Goal: Obtain resource: Obtain resource

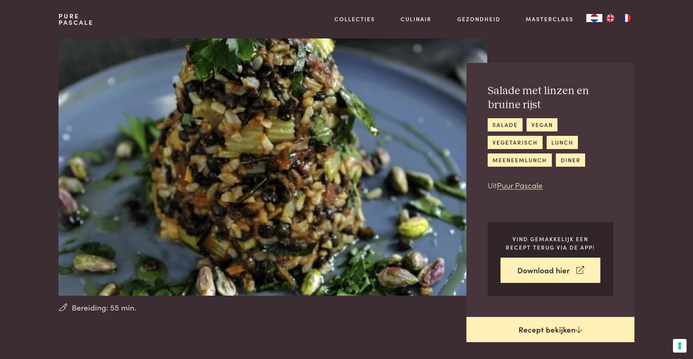
click at [515, 340] on link "Recept bekijken" at bounding box center [550, 330] width 168 height 26
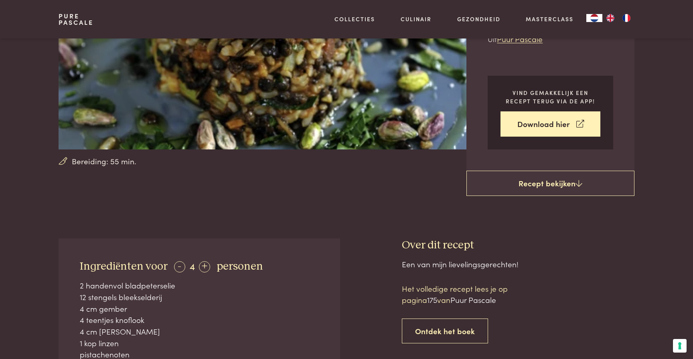
scroll to position [133, 0]
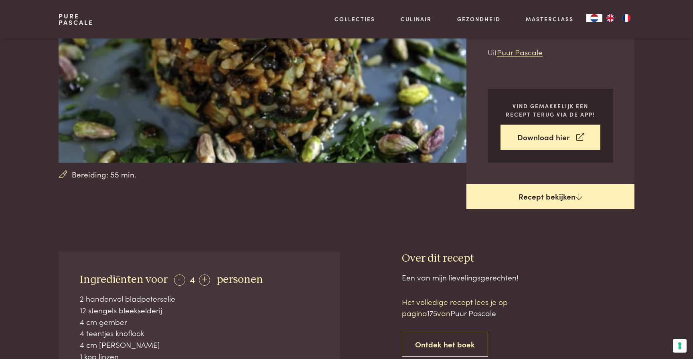
click at [557, 191] on link "Recept bekijken" at bounding box center [550, 197] width 168 height 26
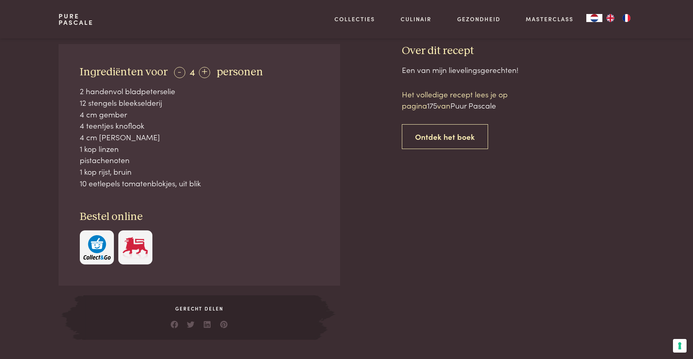
scroll to position [0, 0]
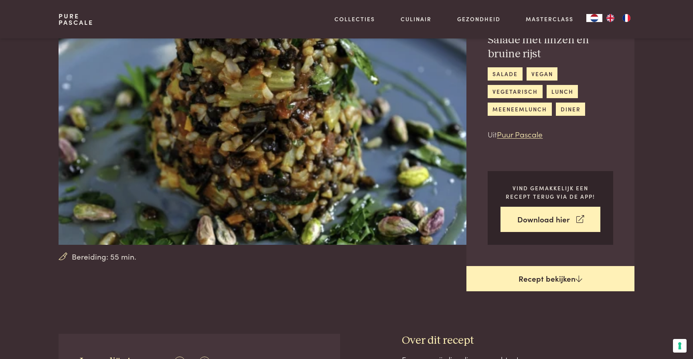
click at [545, 272] on link "Recept bekijken" at bounding box center [550, 279] width 168 height 26
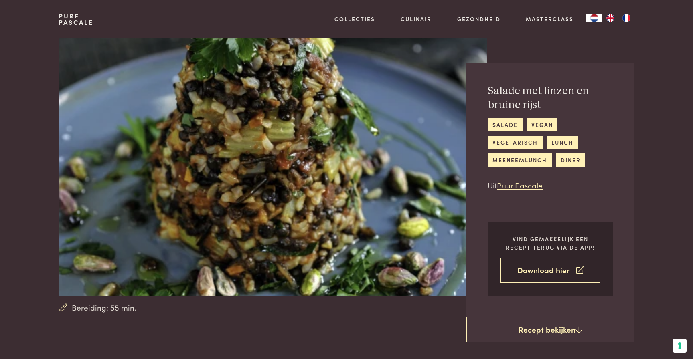
click at [551, 269] on link "Download hier" at bounding box center [550, 270] width 100 height 25
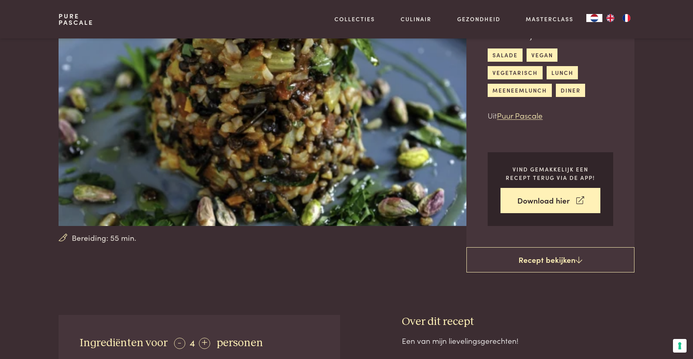
scroll to position [117, 0]
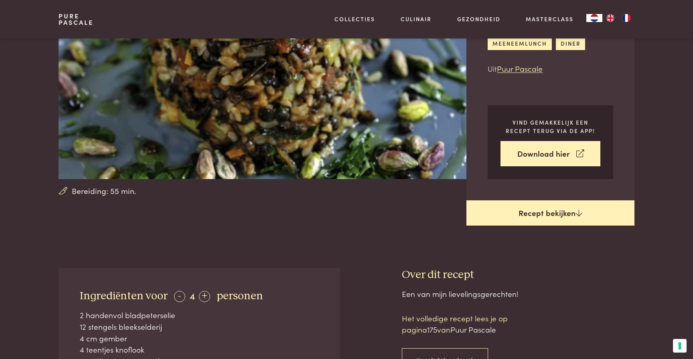
click at [539, 210] on link "Recept bekijken" at bounding box center [550, 214] width 168 height 26
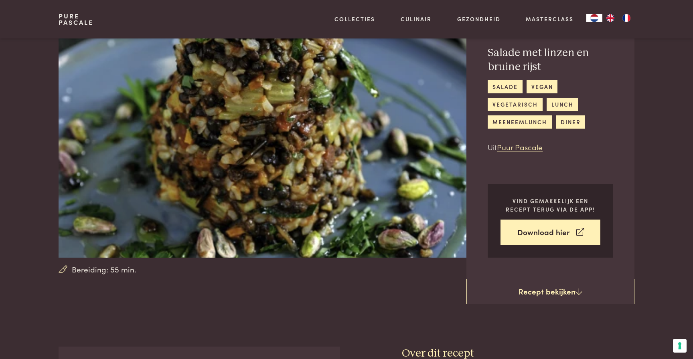
scroll to position [0, 0]
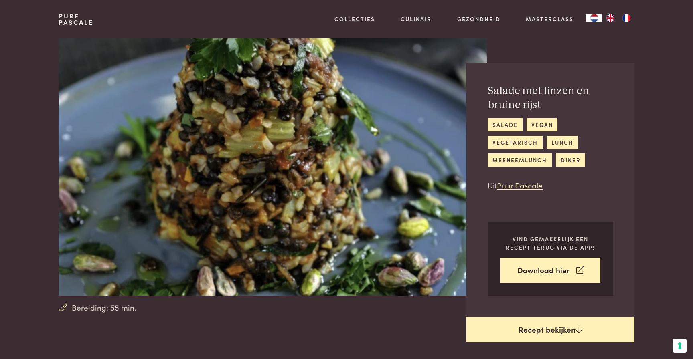
click at [508, 333] on link "Recept bekijken" at bounding box center [550, 330] width 168 height 26
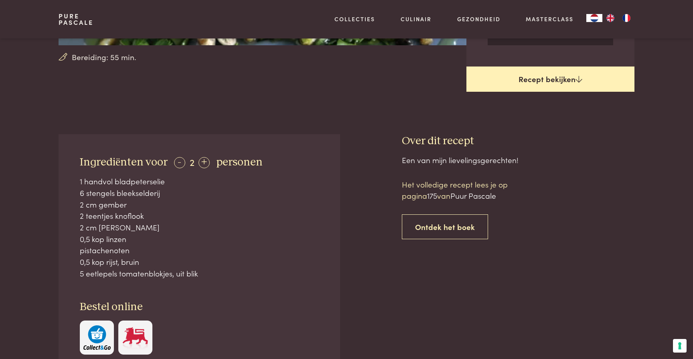
scroll to position [211, 0]
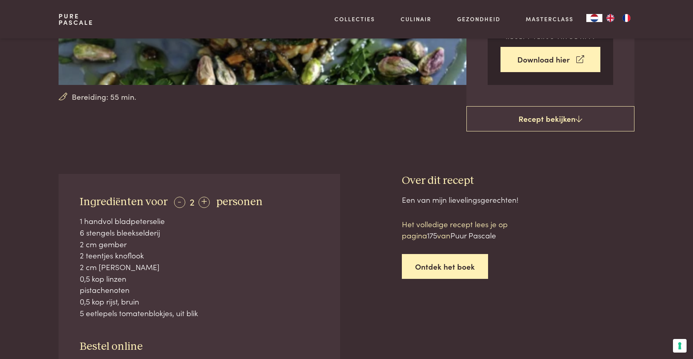
click at [467, 271] on link "Ontdek het boek" at bounding box center [445, 266] width 86 height 25
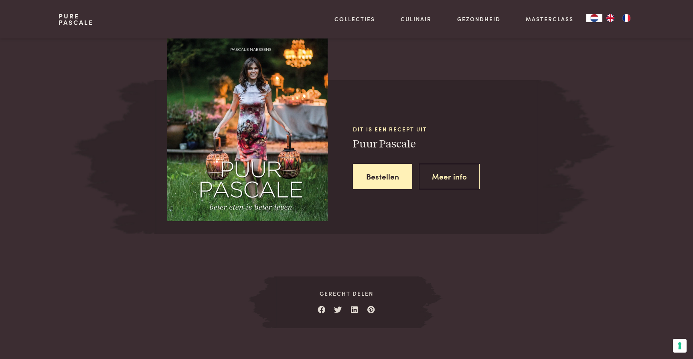
scroll to position [766, 0]
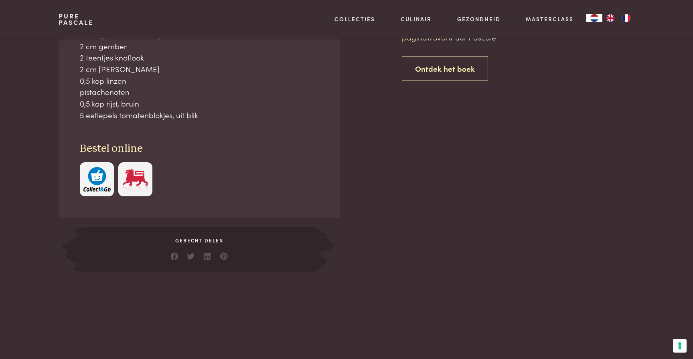
scroll to position [369, 0]
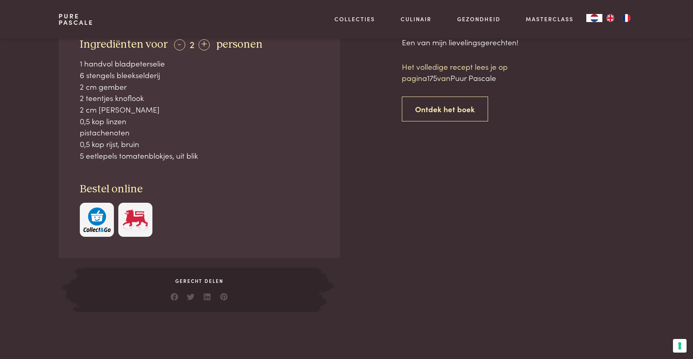
scroll to position [385, 0]
